Goal: Task Accomplishment & Management: Manage account settings

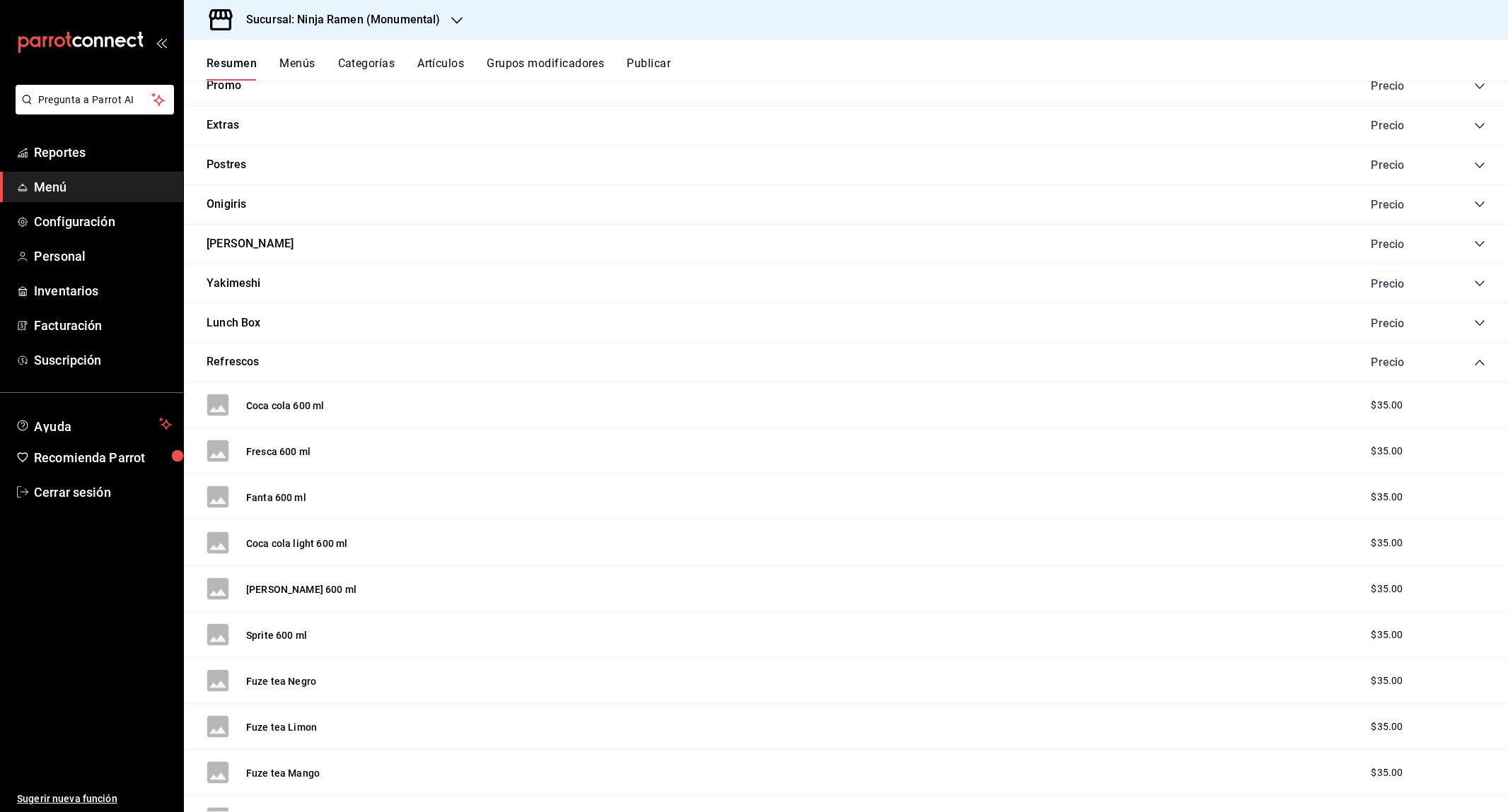
scroll to position [321, 0]
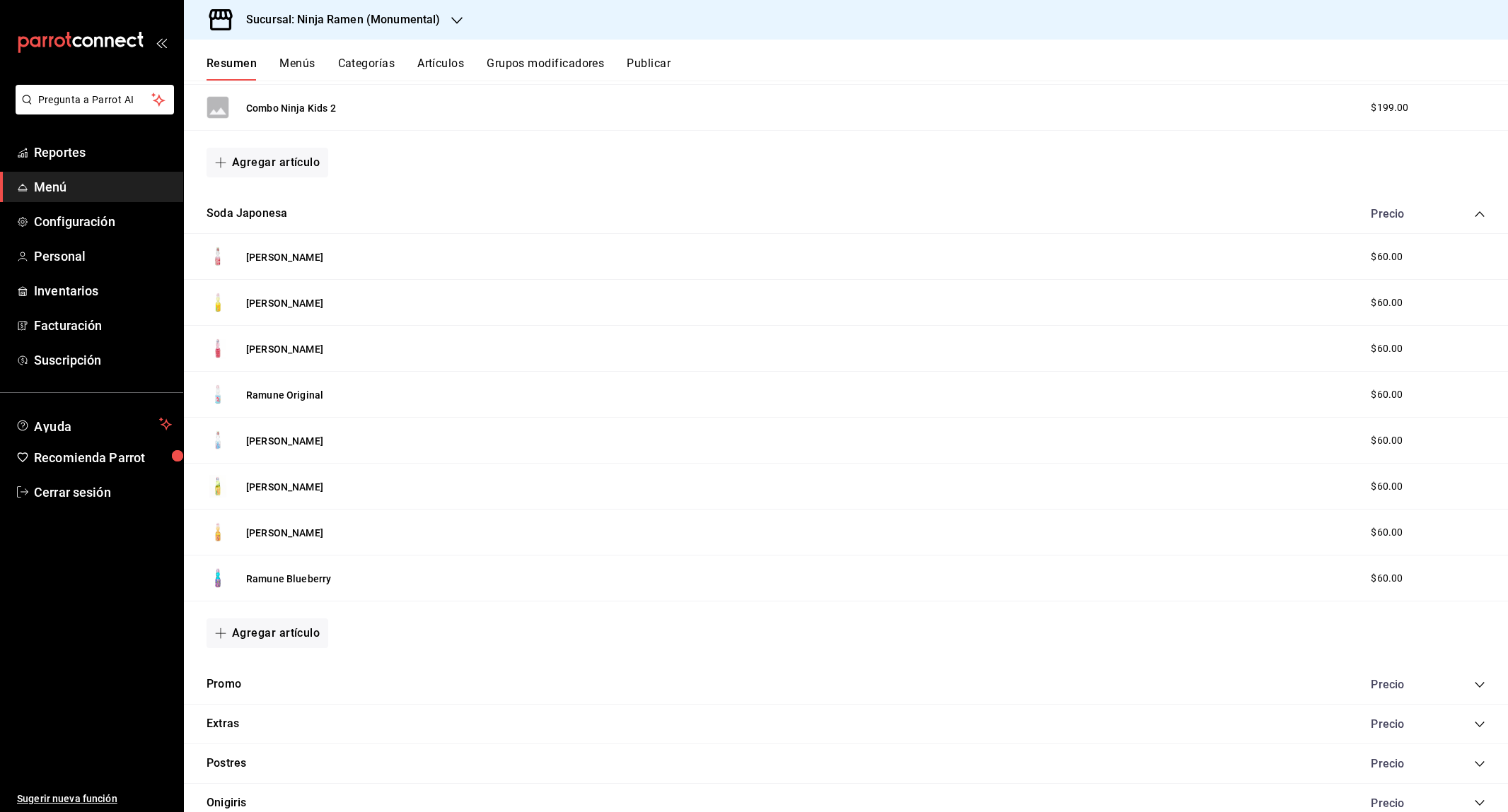
click at [427, 27] on h3 "Sucursal: Ninja Ramen (Monumental)" at bounding box center [338, 19] width 206 height 17
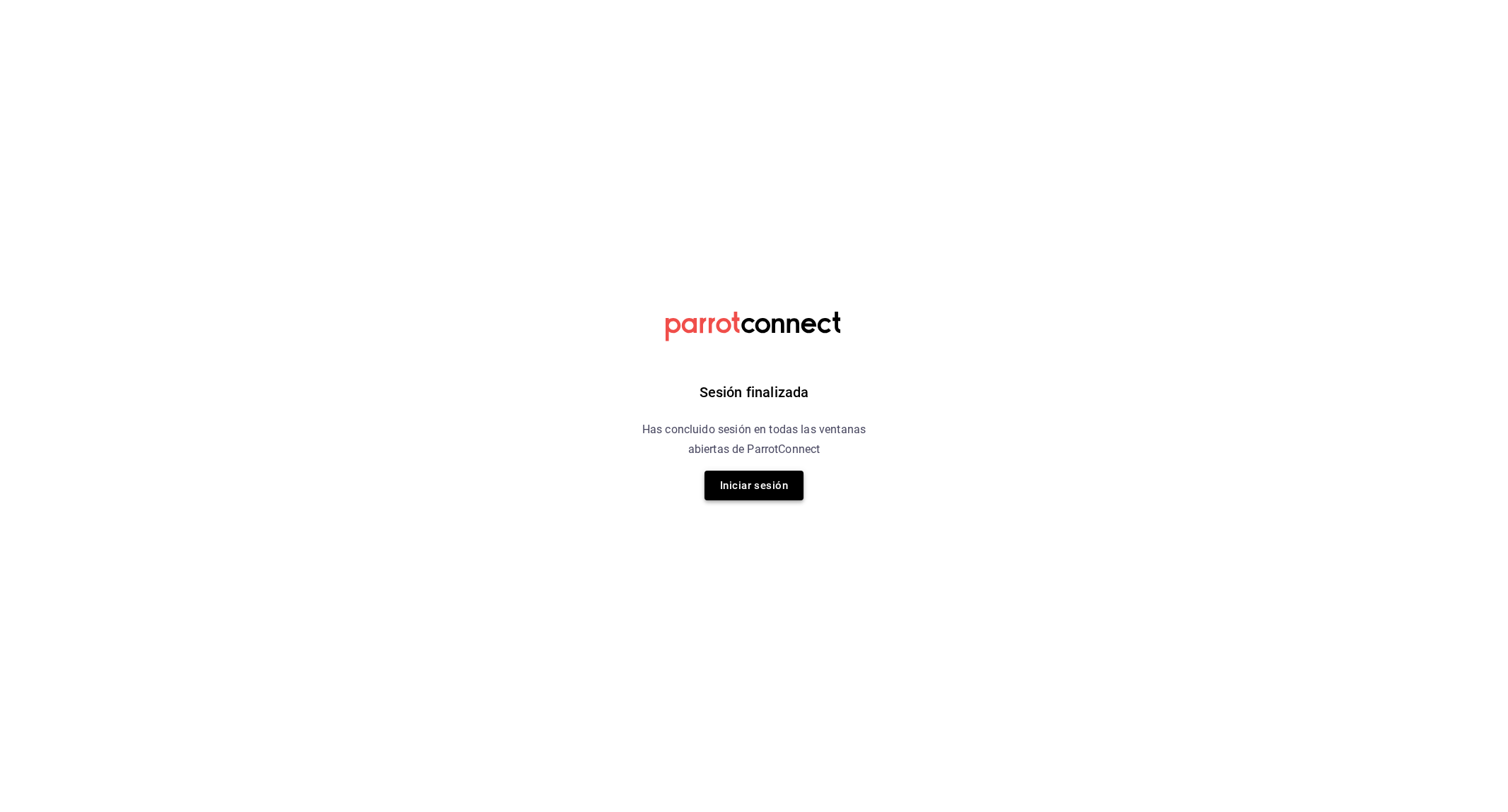
click at [744, 478] on button "Iniciar sesión" at bounding box center [754, 486] width 99 height 30
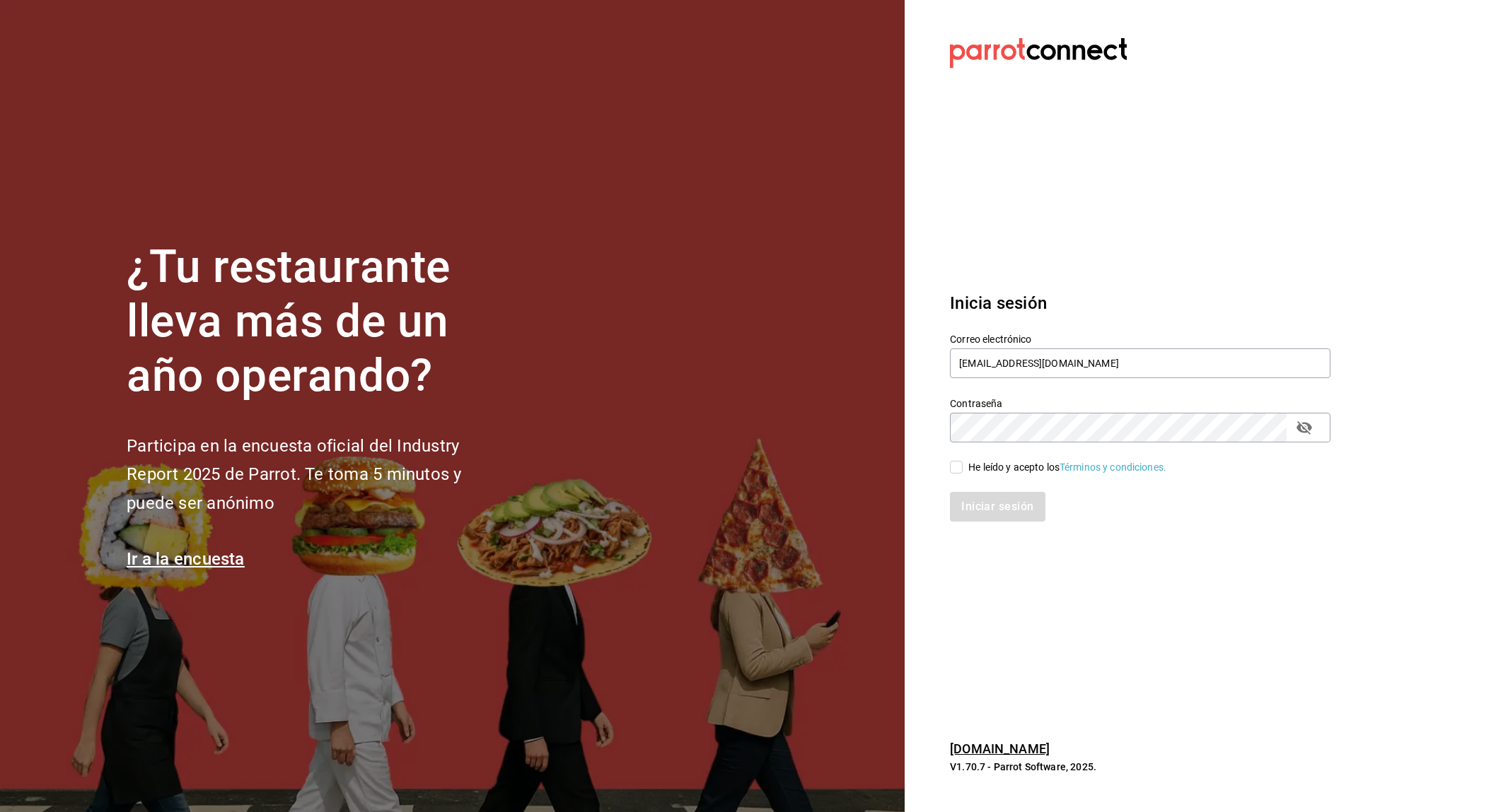
type input "Gerencia@senson.com.mx"
click at [1024, 469] on div "He leído y acepto los Términos y condiciones." at bounding box center [1068, 468] width 198 height 15
click at [963, 469] on input "He leído y acepto los Términos y condiciones." at bounding box center [956, 468] width 12 height 12
checkbox input "true"
click at [993, 500] on button "Iniciar sesión" at bounding box center [998, 507] width 97 height 30
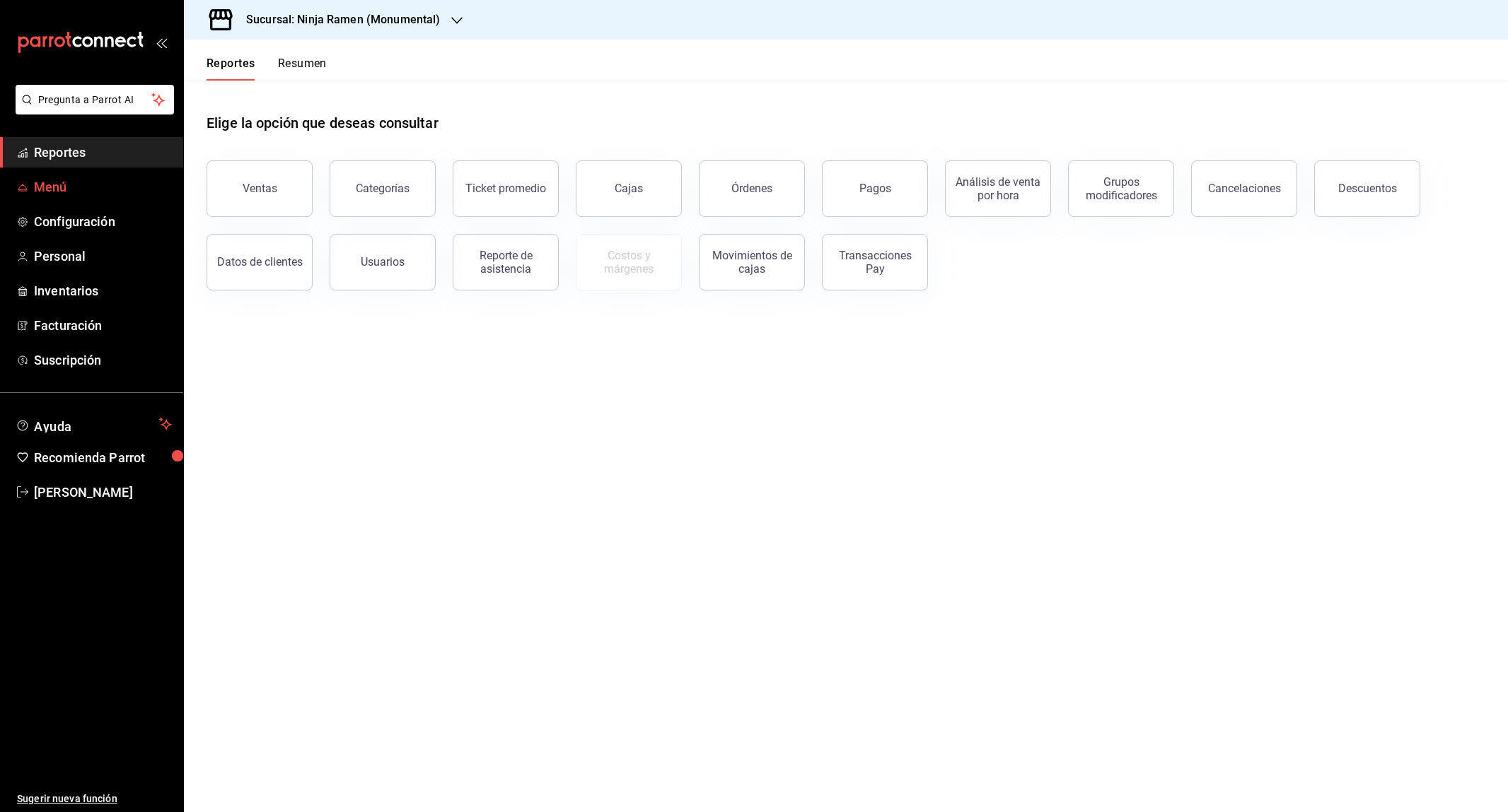
click at [95, 188] on span "Menú" at bounding box center [103, 187] width 138 height 19
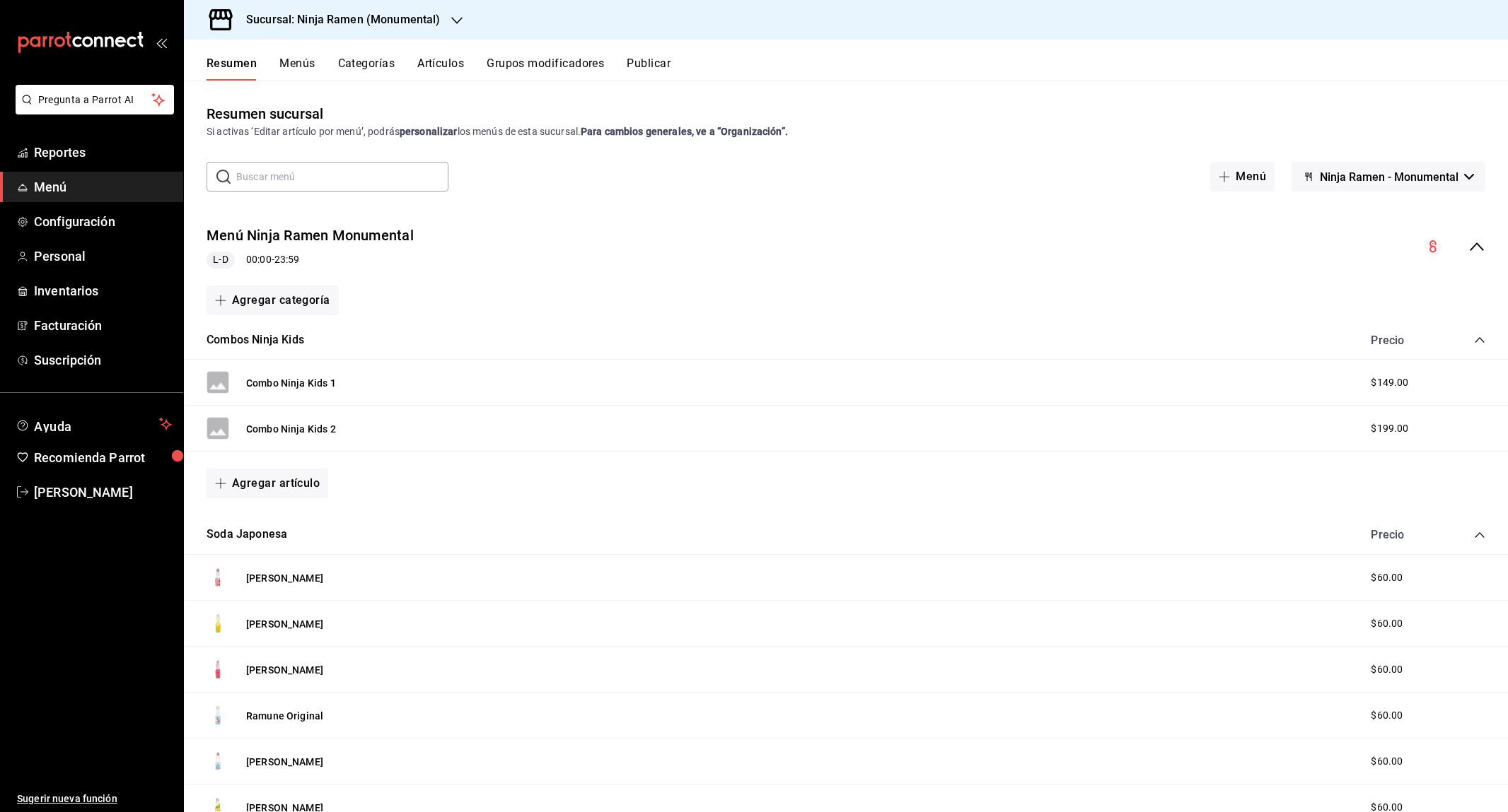
click at [299, 65] on button "Menús" at bounding box center [297, 68] width 35 height 24
